Goal: Communication & Community: Share content

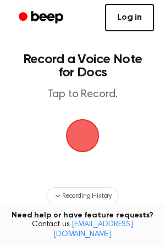
click at [130, 18] on link "Log in" at bounding box center [129, 17] width 49 height 27
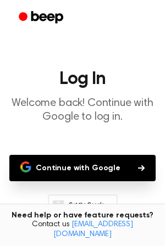
click at [79, 169] on button "Continue with Google" at bounding box center [82, 168] width 146 height 26
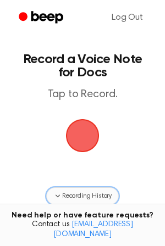
click at [67, 196] on span "Recording History" at bounding box center [86, 196] width 49 height 10
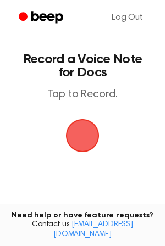
click at [88, 129] on span "button" at bounding box center [83, 136] width 34 height 34
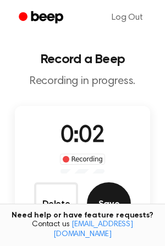
click at [100, 196] on button "Save" at bounding box center [109, 205] width 44 height 44
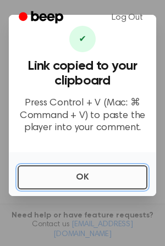
click at [80, 174] on button "OK" at bounding box center [83, 178] width 130 height 24
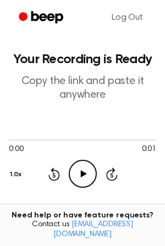
click at [88, 172] on icon "Play Audio" at bounding box center [83, 174] width 28 height 28
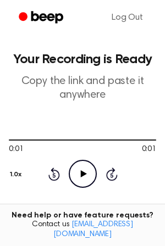
click at [85, 169] on icon "Play Audio" at bounding box center [83, 174] width 28 height 28
click at [51, 14] on icon "Beep" at bounding box center [47, 17] width 32 height 12
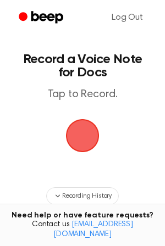
click at [78, 131] on span "button" at bounding box center [83, 136] width 34 height 34
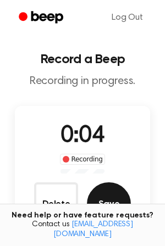
click at [104, 197] on button "Save" at bounding box center [109, 205] width 44 height 44
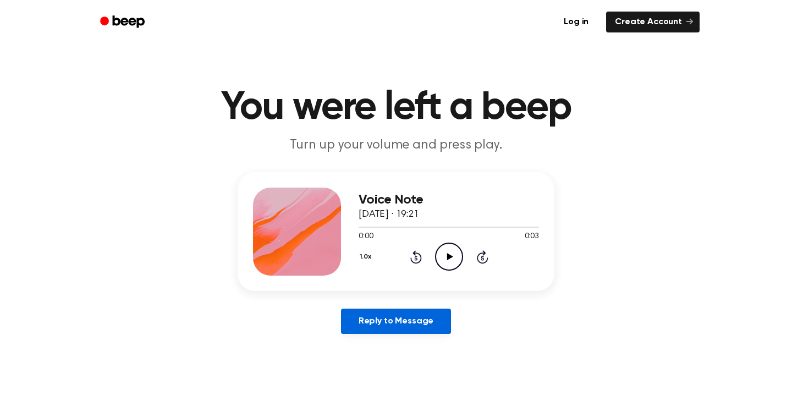
click at [400, 324] on link "Reply to Message" at bounding box center [396, 321] width 110 height 25
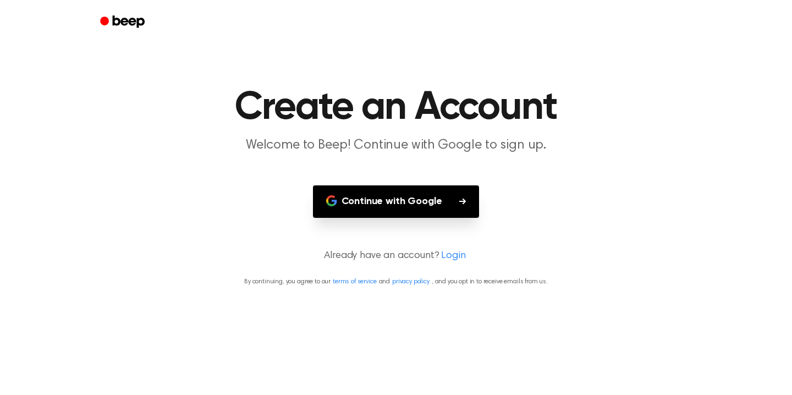
click at [415, 196] on button "Continue with Google" at bounding box center [396, 201] width 167 height 32
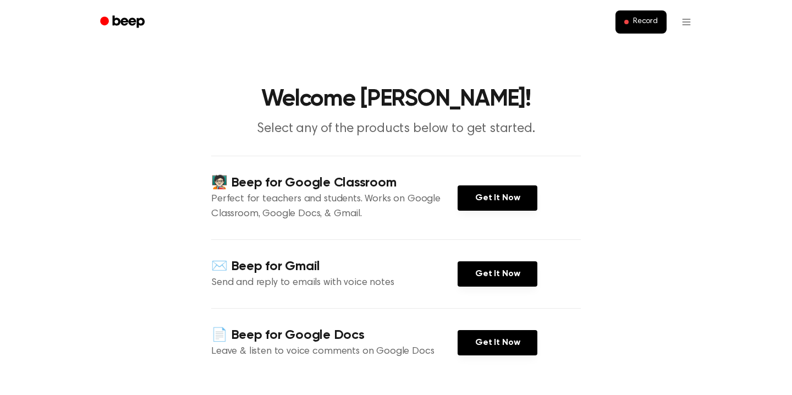
click at [614, 212] on main "Welcome Renuka! Select any of the products below to get started. 🧑🏻‍🏫 Beep for …" at bounding box center [396, 329] width 792 height 658
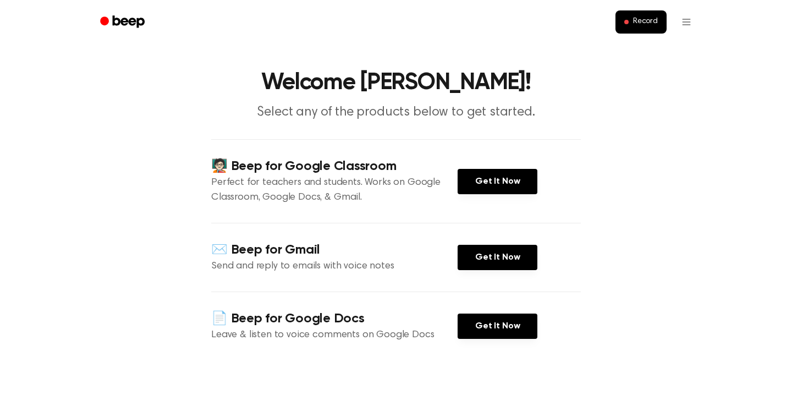
scroll to position [12, 0]
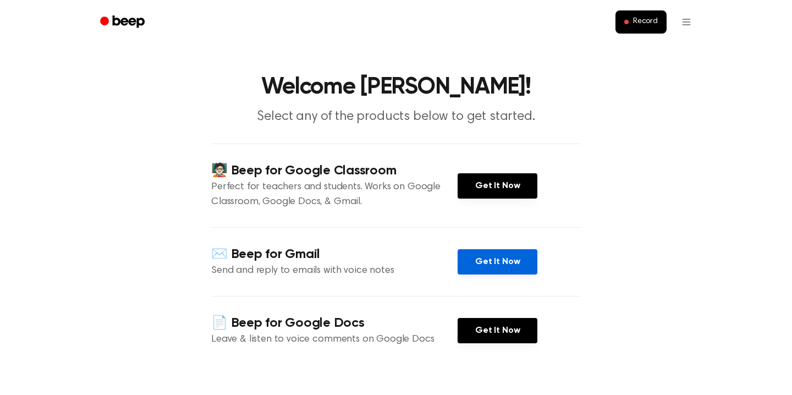
click at [496, 258] on link "Get It Now" at bounding box center [498, 261] width 80 height 25
